Goal: Task Accomplishment & Management: Use online tool/utility

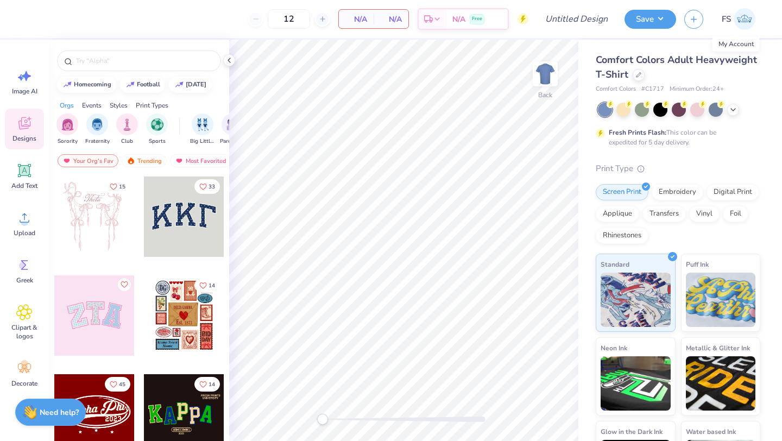
click at [744, 20] on img at bounding box center [744, 19] width 22 height 22
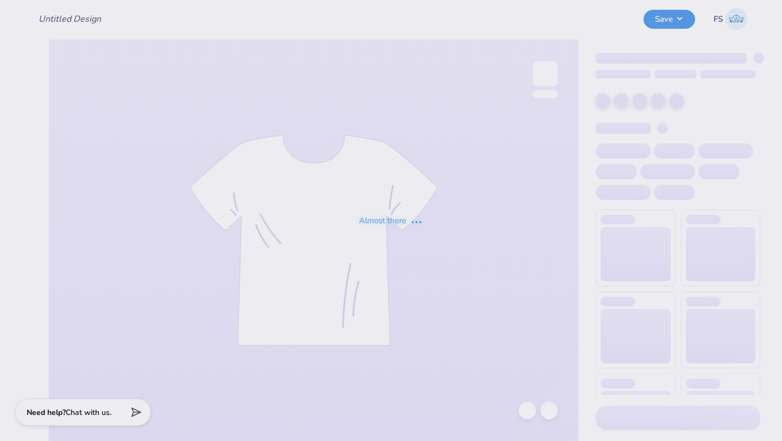
type input "Letters of Love [US_STATE]"
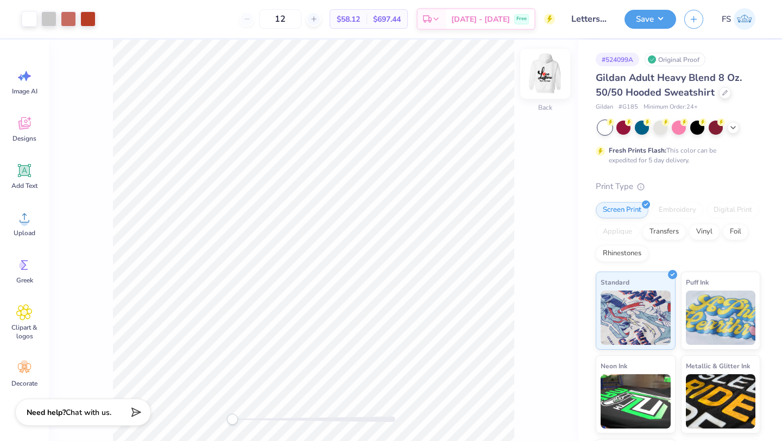
click at [538, 75] on img at bounding box center [544, 73] width 43 height 43
click at [541, 82] on img at bounding box center [544, 73] width 43 height 43
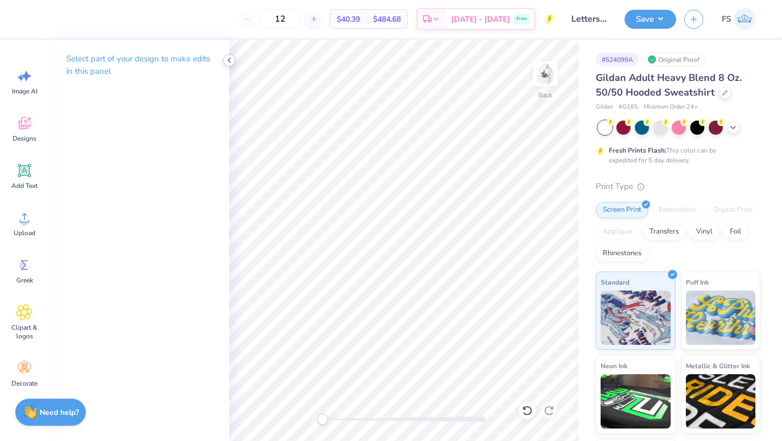
click at [230, 62] on polyline at bounding box center [229, 60] width 2 height 4
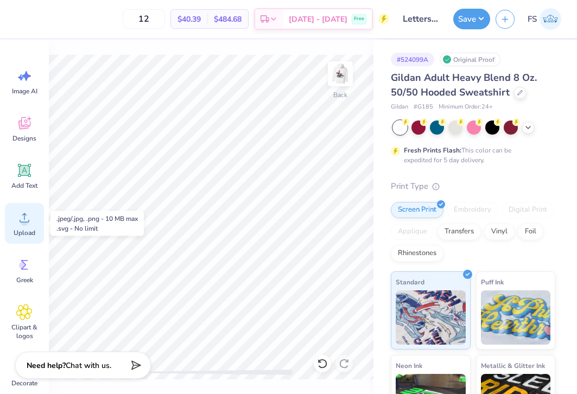
click at [26, 218] on circle at bounding box center [25, 222] width 8 height 8
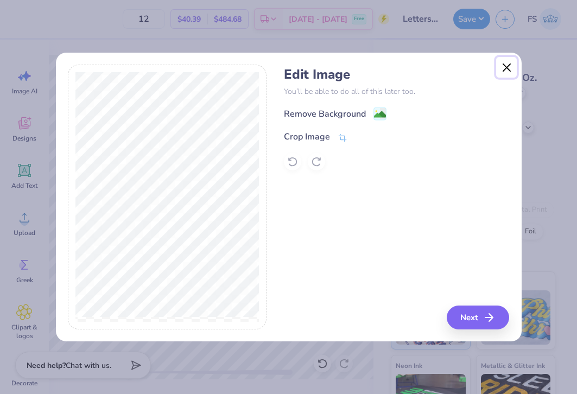
click at [506, 66] on button "Close" at bounding box center [506, 67] width 21 height 21
